Goal: Use online tool/utility: Use online tool/utility

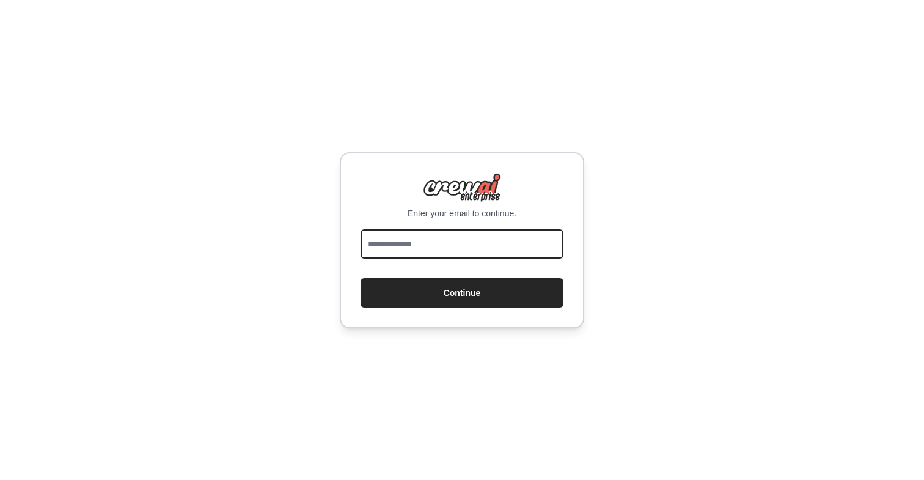
click at [460, 241] on input "email" at bounding box center [462, 243] width 203 height 29
type input "**********"
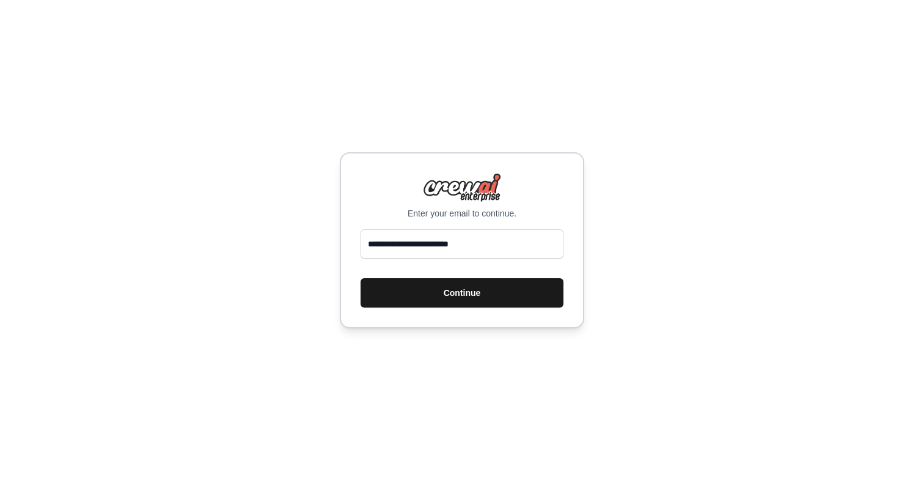
click at [485, 294] on button "Continue" at bounding box center [462, 292] width 203 height 29
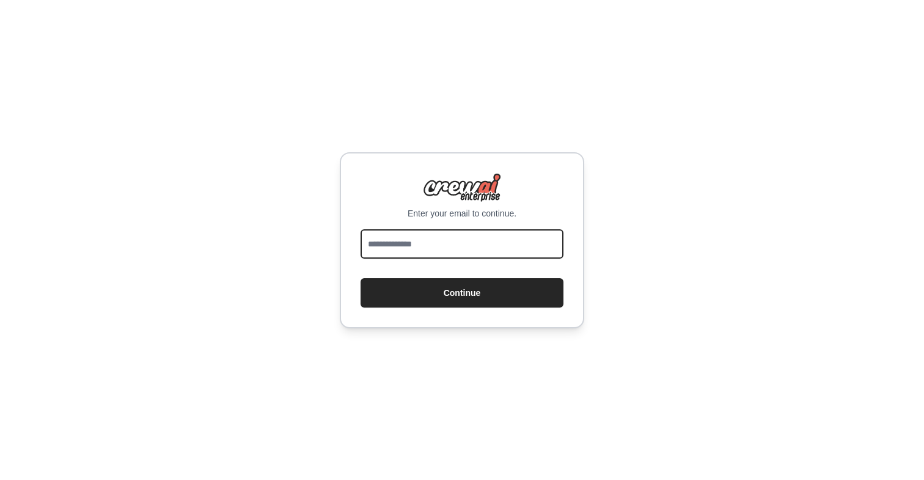
click at [474, 248] on input "email" at bounding box center [462, 243] width 203 height 29
click at [503, 240] on input "email" at bounding box center [462, 243] width 203 height 29
type input "**********"
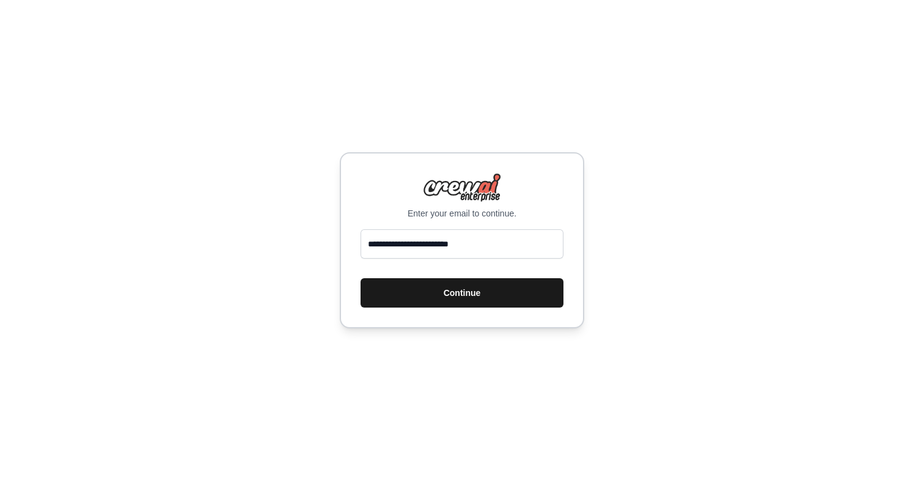
click at [494, 296] on button "Continue" at bounding box center [462, 292] width 203 height 29
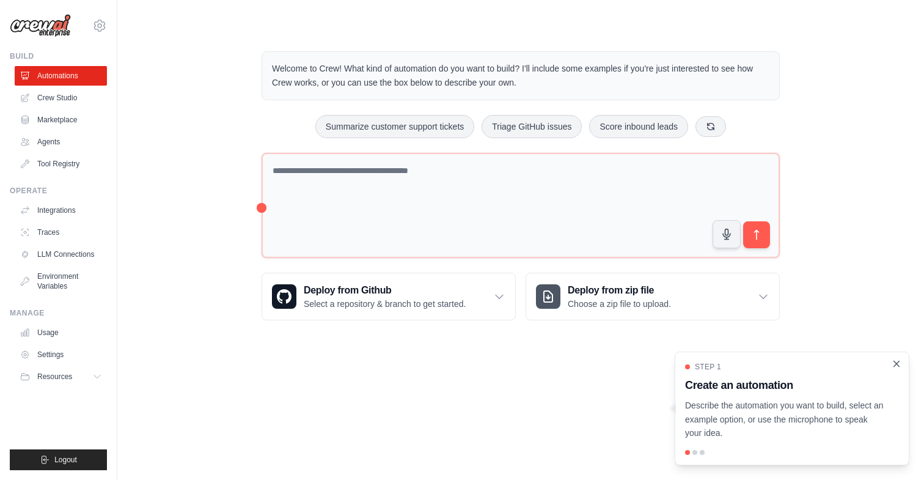
click at [900, 364] on icon "Close walkthrough" at bounding box center [896, 363] width 11 height 11
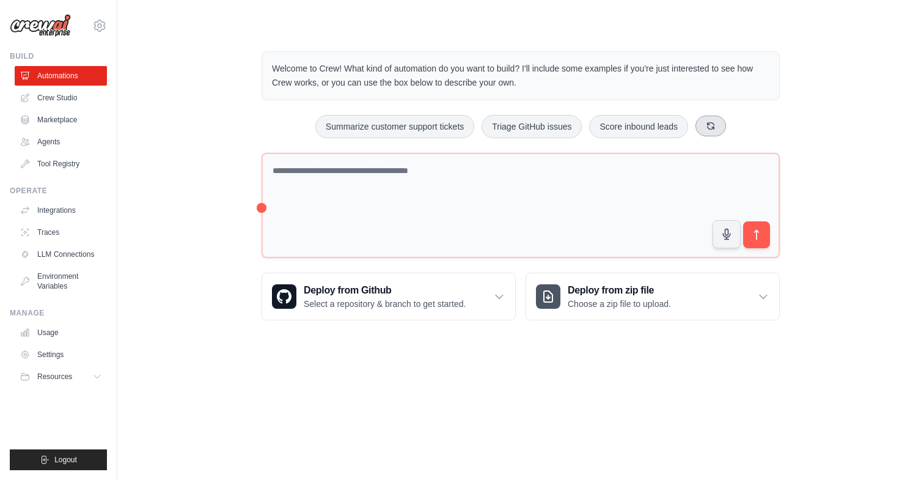
click at [716, 127] on icon at bounding box center [711, 126] width 10 height 10
click at [724, 123] on icon at bounding box center [720, 125] width 7 height 7
click at [721, 123] on button at bounding box center [706, 126] width 31 height 21
click at [727, 123] on button at bounding box center [712, 126] width 31 height 21
click at [728, 123] on button at bounding box center [728, 126] width 31 height 21
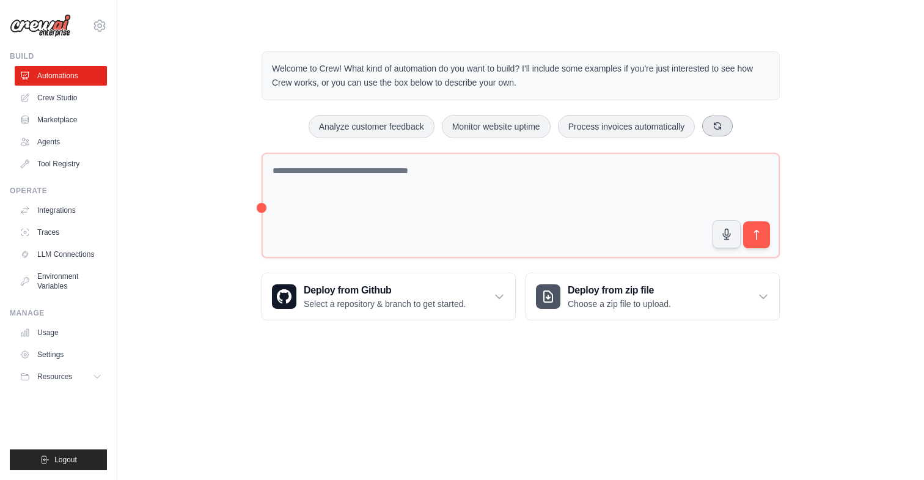
click at [723, 123] on icon at bounding box center [718, 126] width 10 height 10
click at [728, 123] on button at bounding box center [725, 126] width 31 height 21
click at [728, 123] on button at bounding box center [724, 126] width 31 height 21
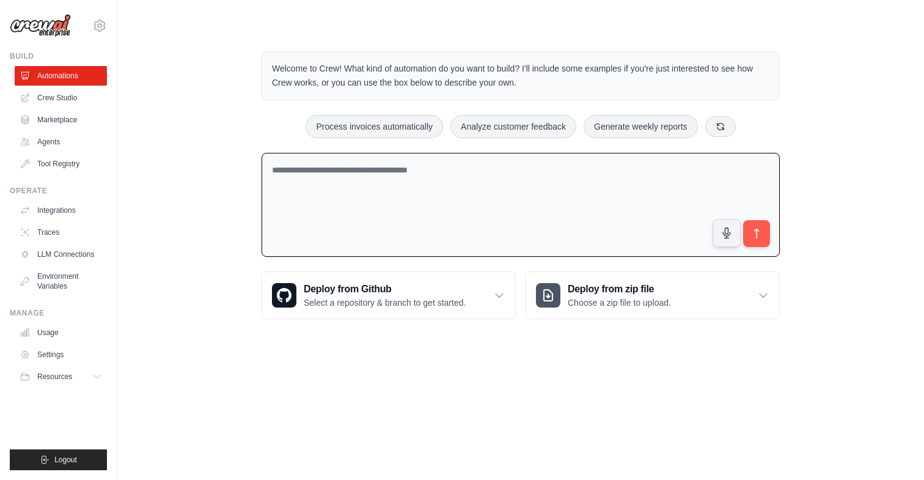
click at [320, 164] on textarea at bounding box center [521, 205] width 518 height 105
type textarea "**********"
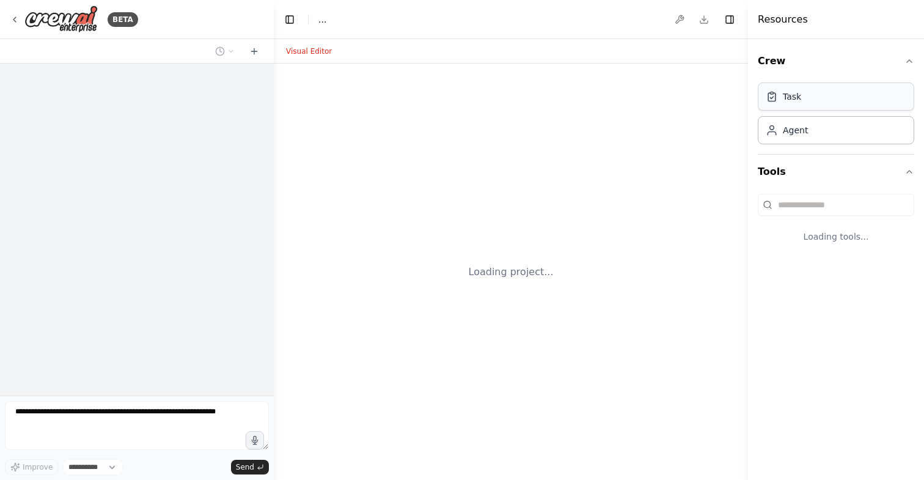
select select "****"
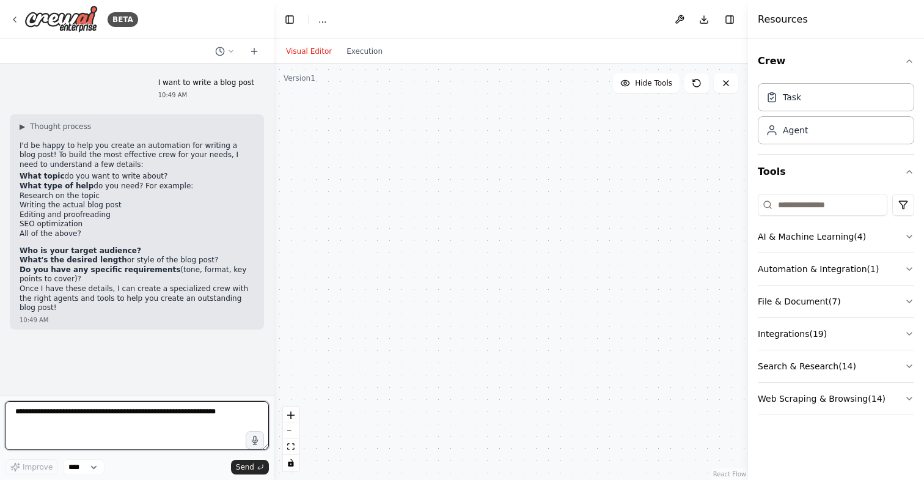
click at [51, 412] on textarea at bounding box center [137, 425] width 264 height 49
drag, startPoint x: 90, startPoint y: 417, endPoint x: 0, endPoint y: 408, distance: 90.9
click at [0, 408] on div "**********" at bounding box center [137, 240] width 274 height 480
type textarea "*"
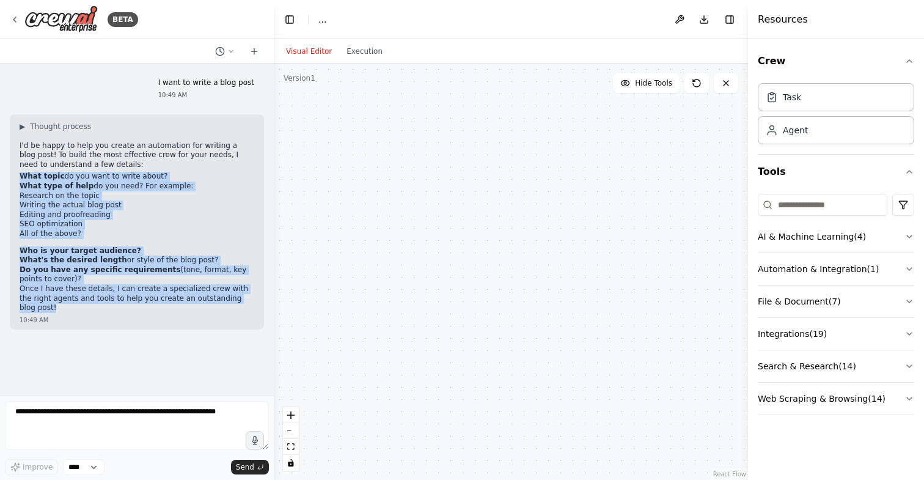
drag, startPoint x: 249, startPoint y: 300, endPoint x: 21, endPoint y: 174, distance: 260.2
click at [21, 174] on div "▶ Thought process I'd be happy to help you create an automation for writing a b…" at bounding box center [137, 217] width 235 height 191
copy div "What topic do you want to write about? What type of help do you need? For examp…"
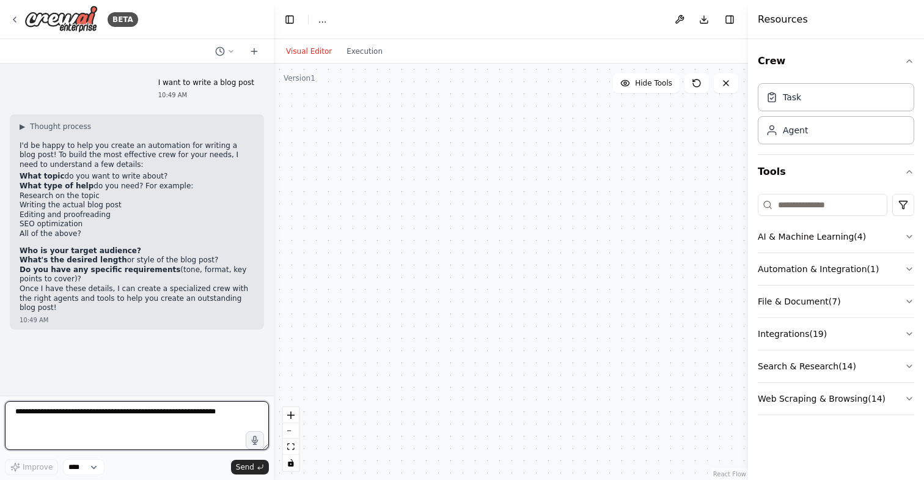
click at [189, 416] on textarea at bounding box center [137, 425] width 264 height 49
click at [194, 420] on textarea at bounding box center [137, 425] width 264 height 49
click at [210, 414] on textarea at bounding box center [137, 425] width 264 height 49
